Goal: Task Accomplishment & Management: Use online tool/utility

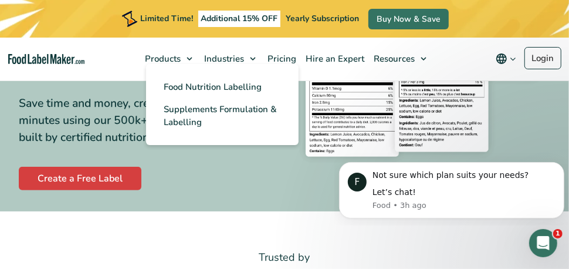
scroll to position [176, 0]
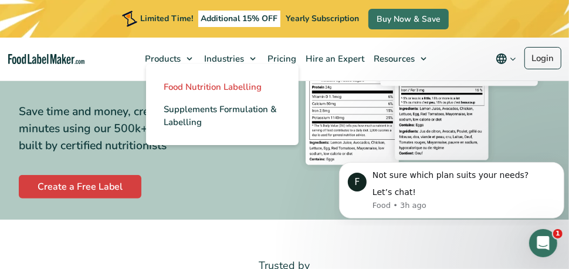
click at [190, 88] on span "Food Nutrition Labelling" at bounding box center [213, 87] width 98 height 12
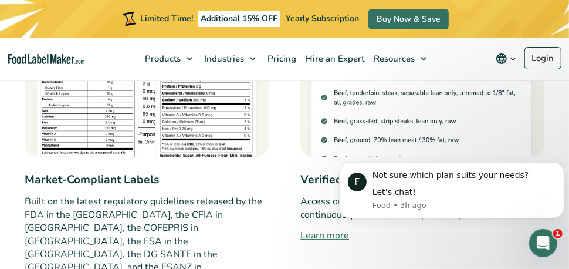
scroll to position [997, 0]
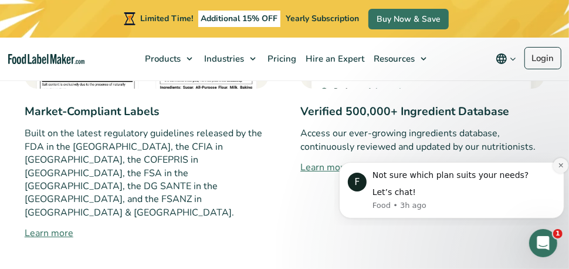
click at [556, 163] on button "Dismiss notification" at bounding box center [560, 164] width 15 height 15
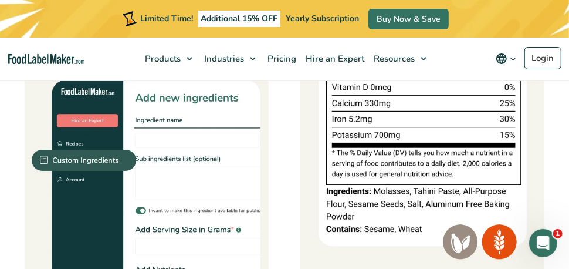
scroll to position [1232, 0]
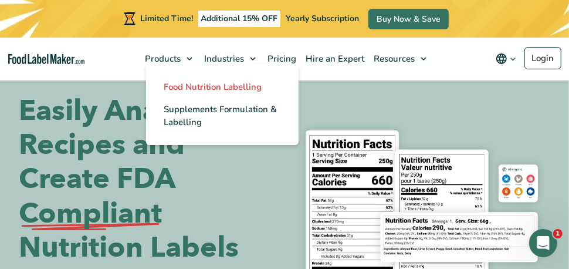
click at [182, 82] on span "Food Nutrition Labelling" at bounding box center [213, 87] width 98 height 12
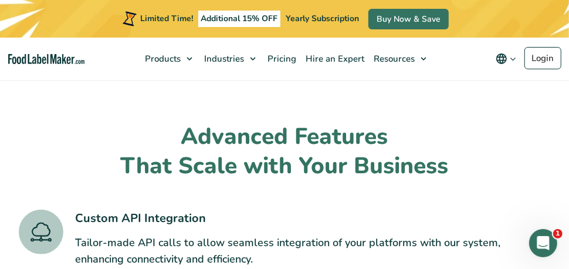
scroll to position [2405, 0]
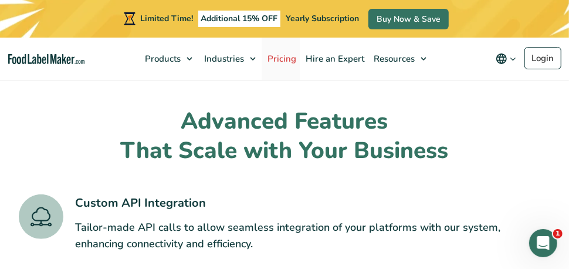
click at [276, 57] on span "Pricing" at bounding box center [280, 59] width 33 height 12
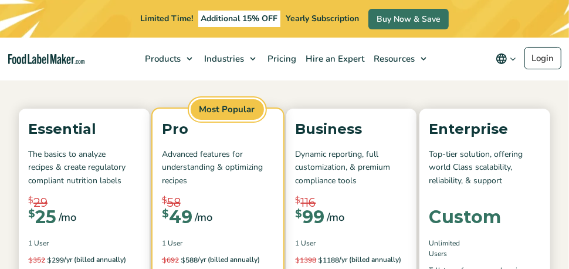
scroll to position [117, 0]
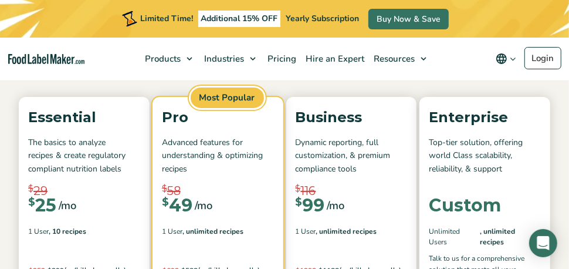
click at [109, 191] on del "$ 29" at bounding box center [84, 191] width 112 height 18
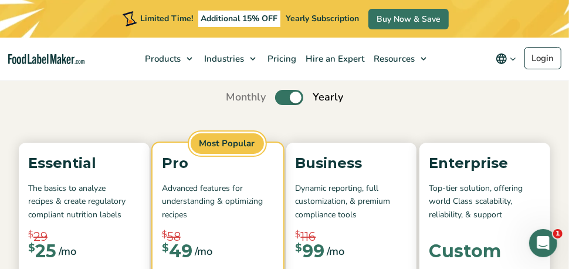
scroll to position [0, 0]
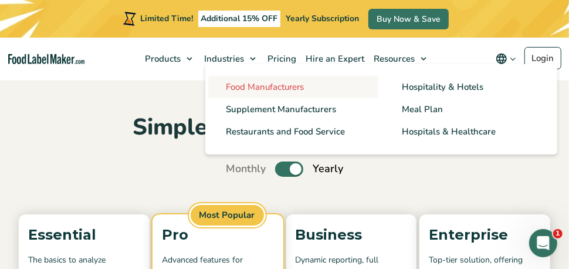
click at [237, 89] on span "Food Manufacturers" at bounding box center [265, 87] width 78 height 12
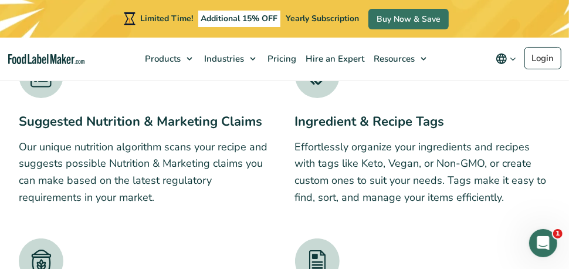
scroll to position [2874, 0]
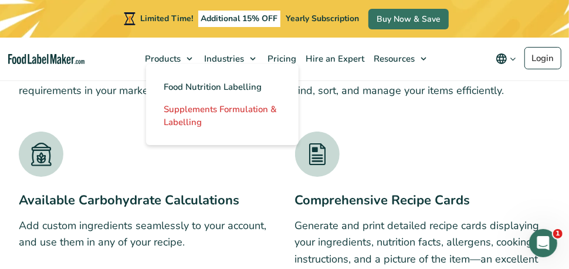
click at [193, 109] on span "Supplements Formulation & Labelling" at bounding box center [220, 115] width 113 height 25
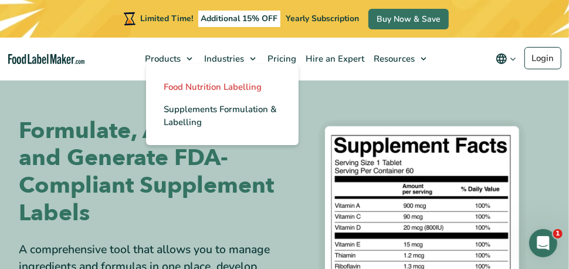
click at [180, 83] on span "Food Nutrition Labelling" at bounding box center [213, 87] width 98 height 12
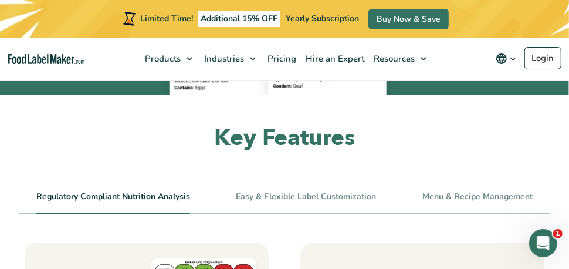
scroll to position [645, 0]
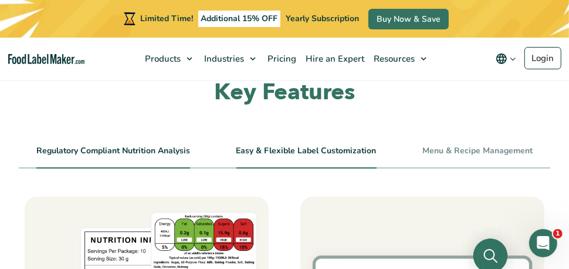
click at [309, 154] on link "Easy & Flexible Label Customization" at bounding box center [306, 151] width 140 height 10
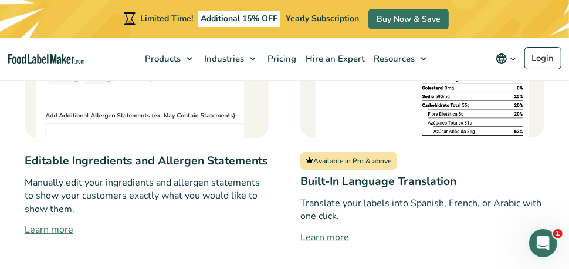
scroll to position [1173, 0]
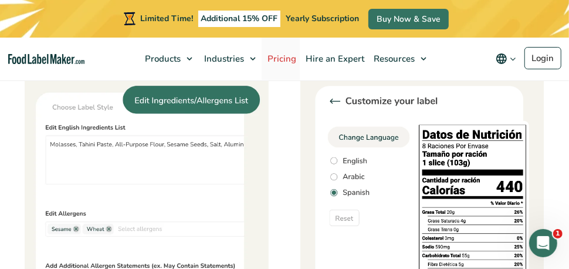
click at [287, 57] on span "Pricing" at bounding box center [280, 59] width 33 height 12
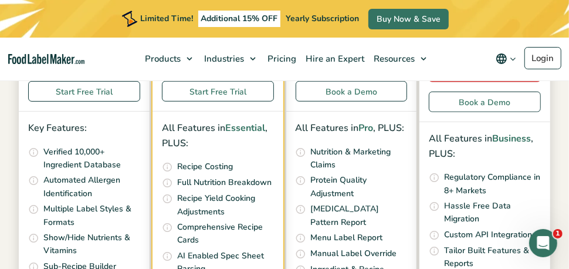
scroll to position [293, 0]
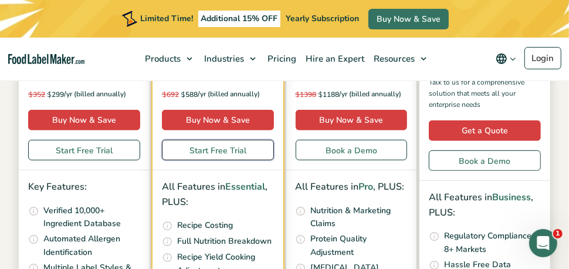
click at [220, 146] on link "Start Free Trial" at bounding box center [218, 150] width 112 height 21
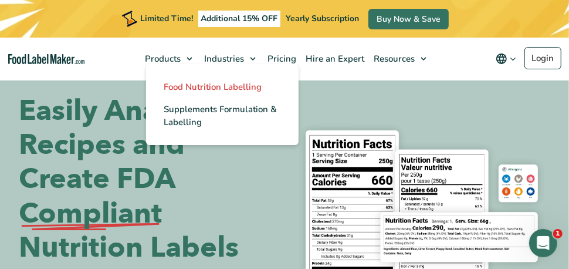
click at [181, 88] on span "Food Nutrition Labelling" at bounding box center [213, 87] width 98 height 12
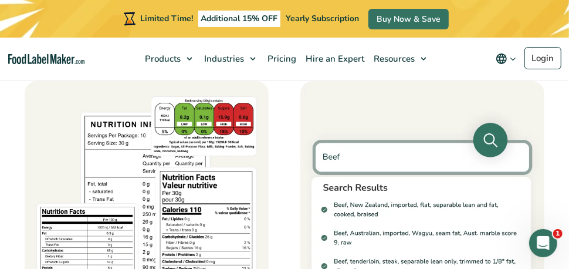
scroll to position [763, 0]
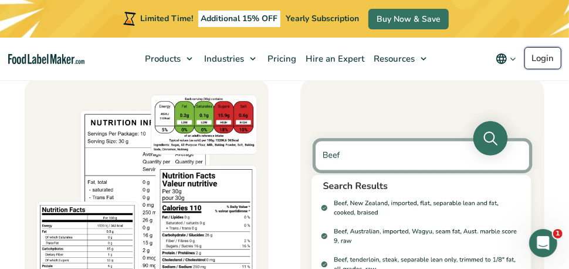
click at [547, 59] on link "Login" at bounding box center [543, 58] width 37 height 22
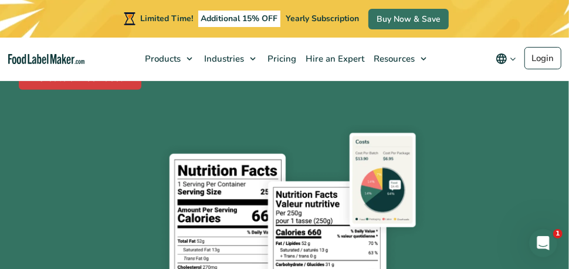
scroll to position [293, 0]
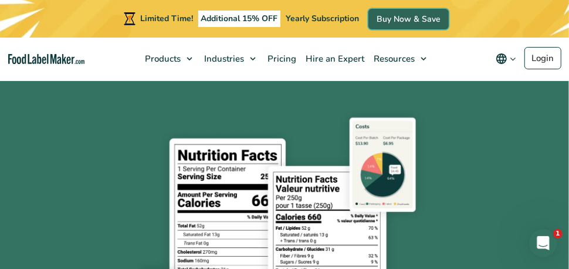
click at [412, 20] on link "Buy Now & Save" at bounding box center [408, 19] width 80 height 21
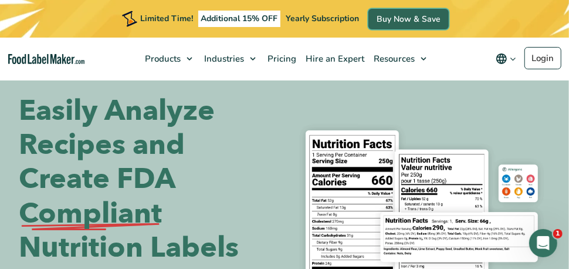
click at [435, 20] on link "Buy Now & Save" at bounding box center [408, 19] width 80 height 21
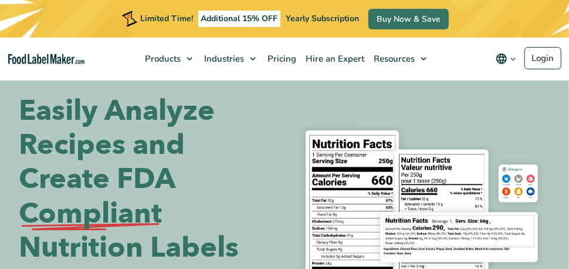
click at [547, 23] on div "Limited Time! Additional 15% OFF Yearly Subscription Buy Now & Save" at bounding box center [284, 19] width 569 height 38
click at [544, 56] on link "Login" at bounding box center [543, 58] width 37 height 22
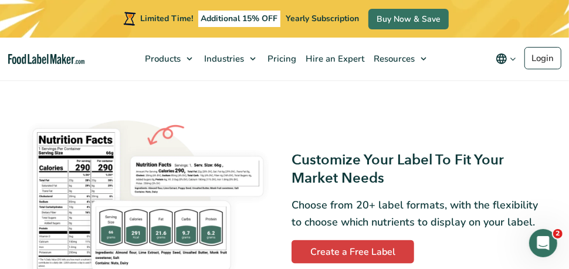
scroll to position [763, 0]
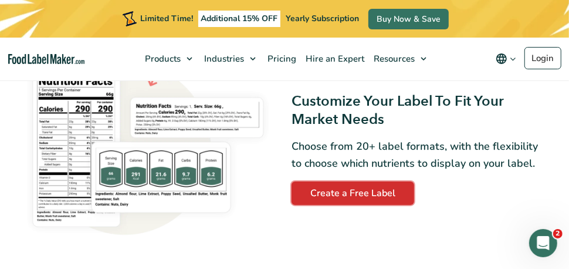
click at [363, 197] on link "Create a Free Label" at bounding box center [353, 192] width 123 height 23
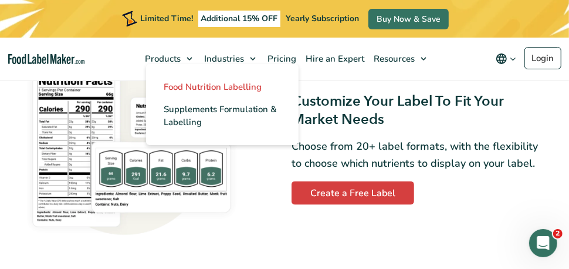
click at [190, 90] on span "Food Nutrition Labelling" at bounding box center [213, 87] width 98 height 12
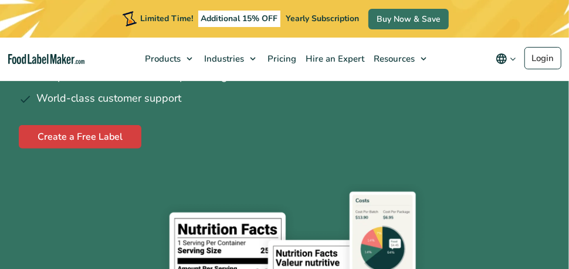
scroll to position [235, 0]
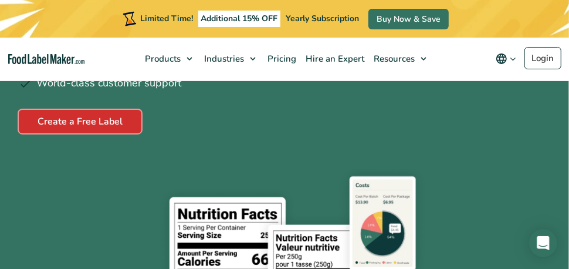
click at [107, 118] on link "Create a Free Label" at bounding box center [80, 121] width 123 height 23
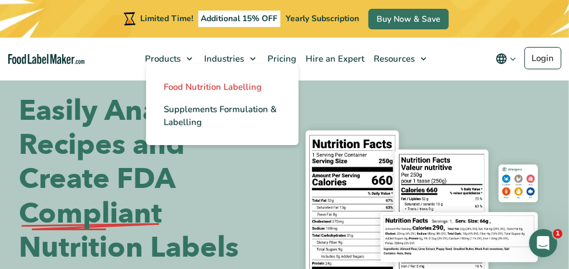
click at [238, 92] on span "Food Nutrition Labelling" at bounding box center [213, 87] width 98 height 12
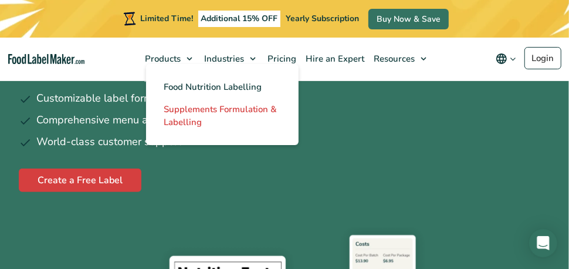
click at [182, 106] on span "Supplements Formulation & Labelling" at bounding box center [220, 115] width 113 height 25
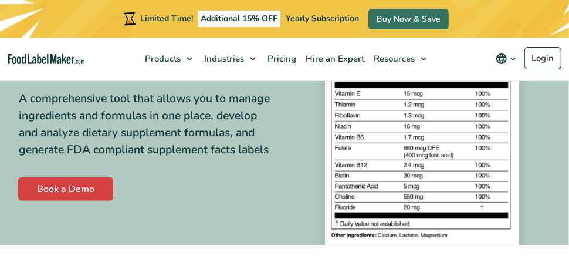
scroll to position [176, 0]
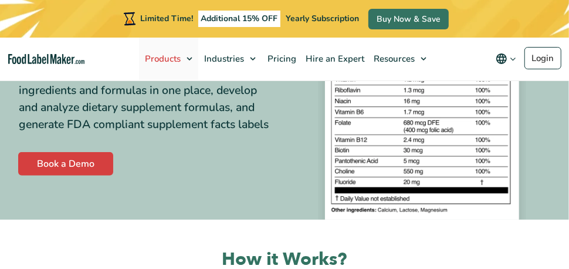
click at [174, 56] on span "Products" at bounding box center [161, 59] width 40 height 12
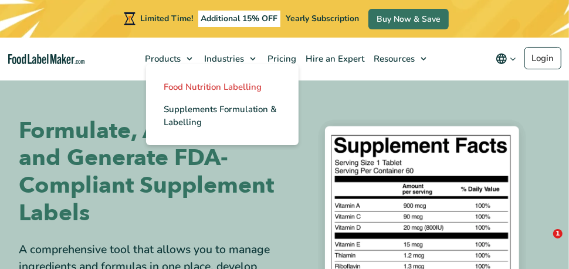
click at [191, 89] on span "Food Nutrition Labelling" at bounding box center [213, 87] width 98 height 12
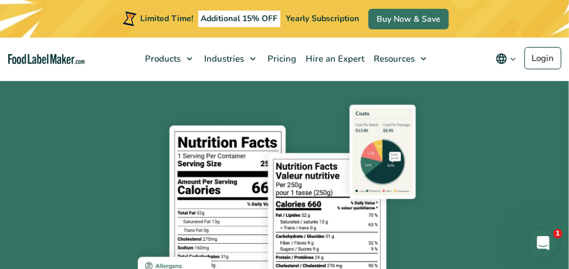
scroll to position [176, 0]
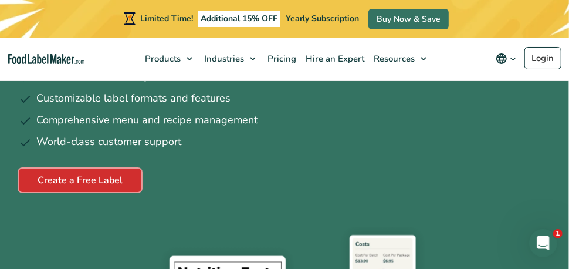
click at [110, 175] on link "Create a Free Label" at bounding box center [80, 179] width 123 height 23
